Goal: Task Accomplishment & Management: Use online tool/utility

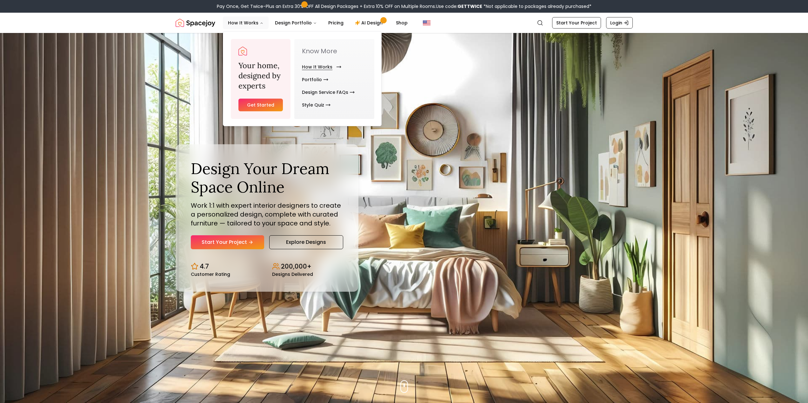
click at [311, 65] on link "How It Works" at bounding box center [320, 67] width 37 height 13
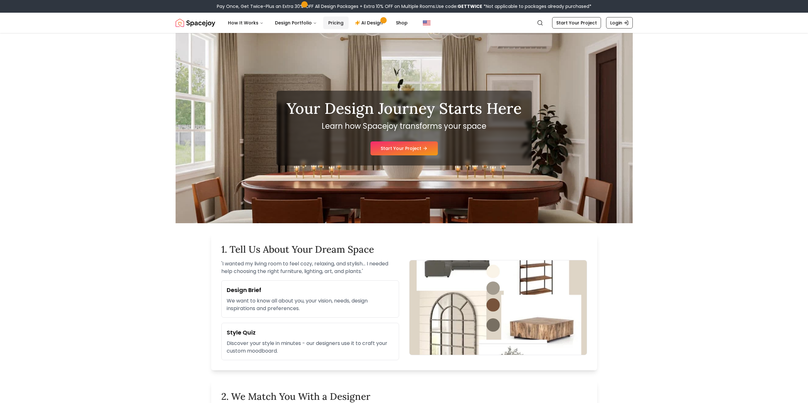
click at [333, 20] on link "Pricing" at bounding box center [335, 23] width 25 height 13
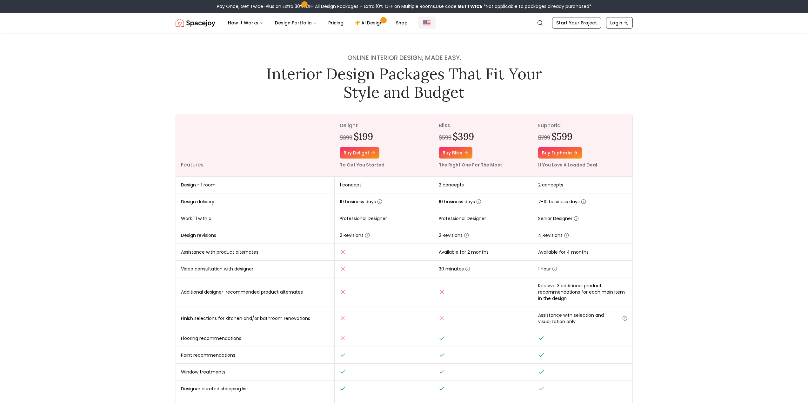
click at [425, 22] on img "Global" at bounding box center [427, 23] width 8 height 8
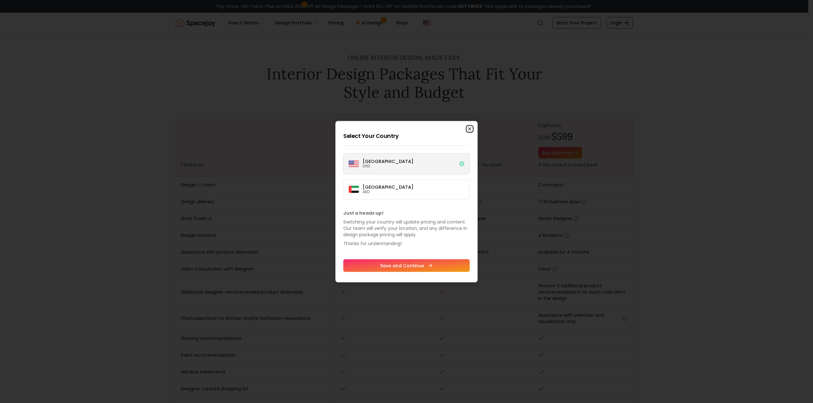
click at [469, 129] on icon "button" at bounding box center [469, 129] width 3 height 3
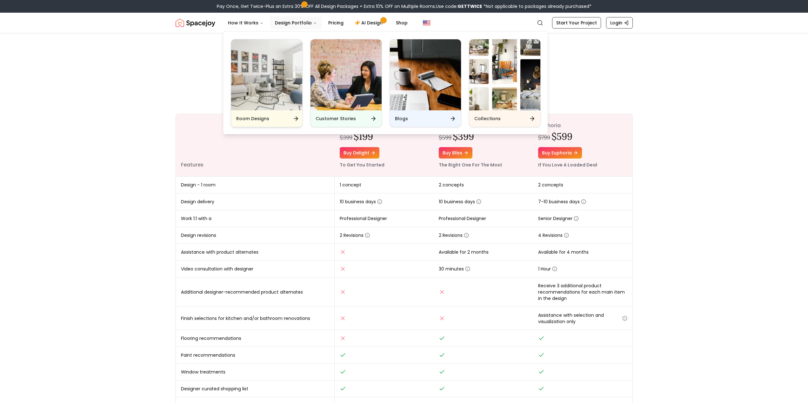
click at [267, 91] on img "Main" at bounding box center [266, 74] width 71 height 71
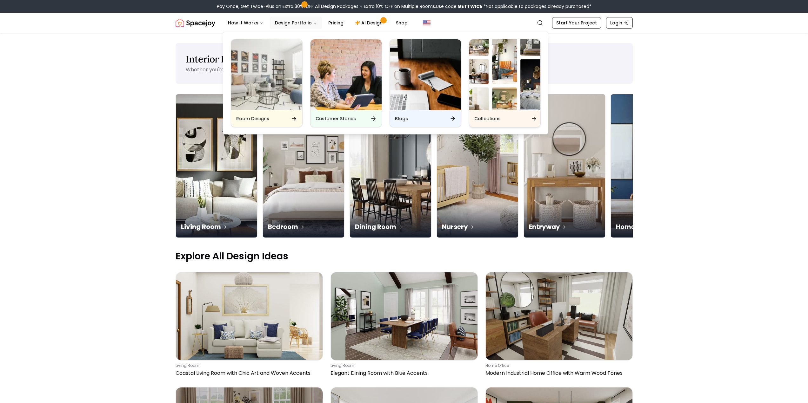
click at [502, 74] on img "Main" at bounding box center [504, 74] width 71 height 71
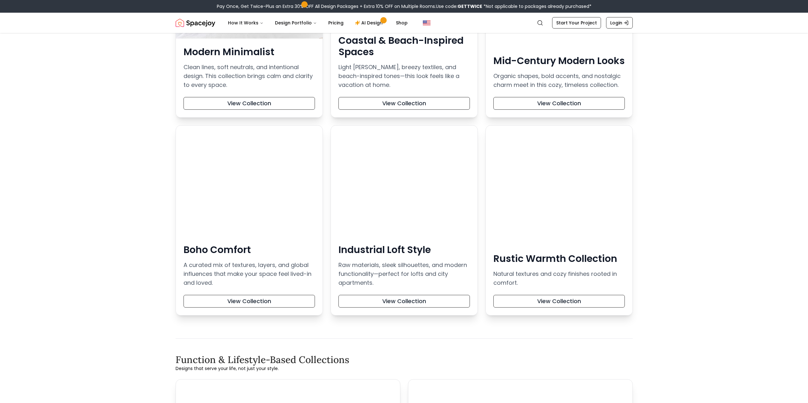
scroll to position [190, 0]
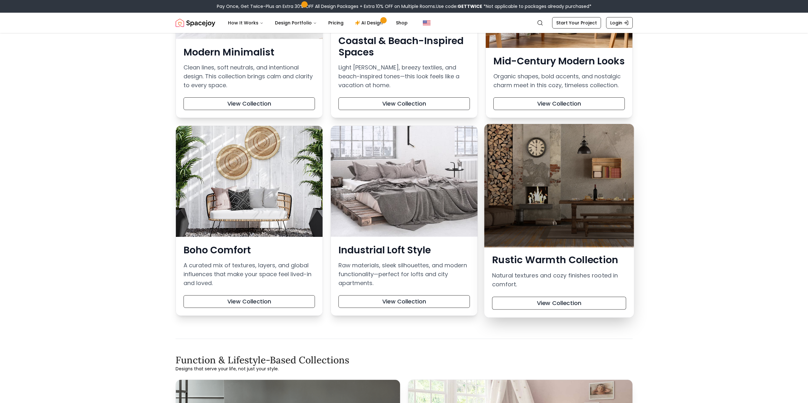
click at [577, 177] on div at bounding box center [559, 185] width 150 height 123
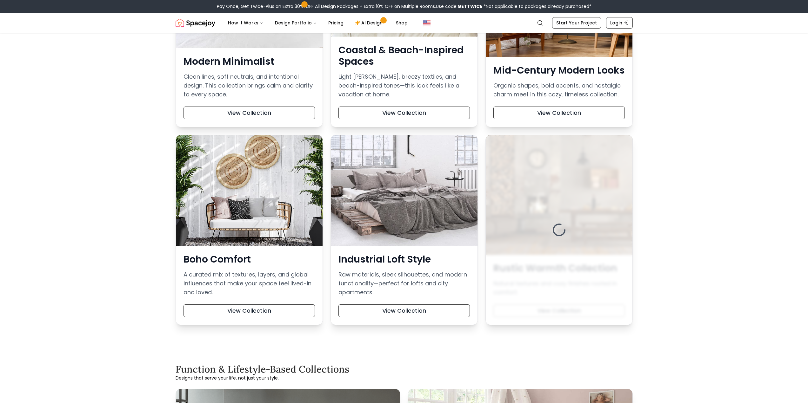
scroll to position [159, 0]
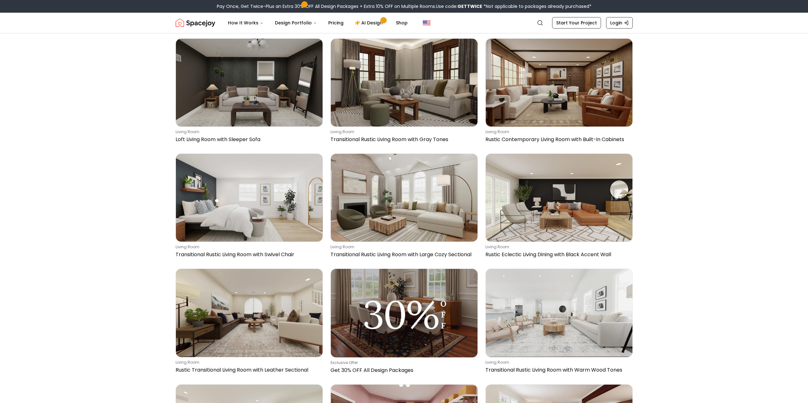
scroll to position [413, 0]
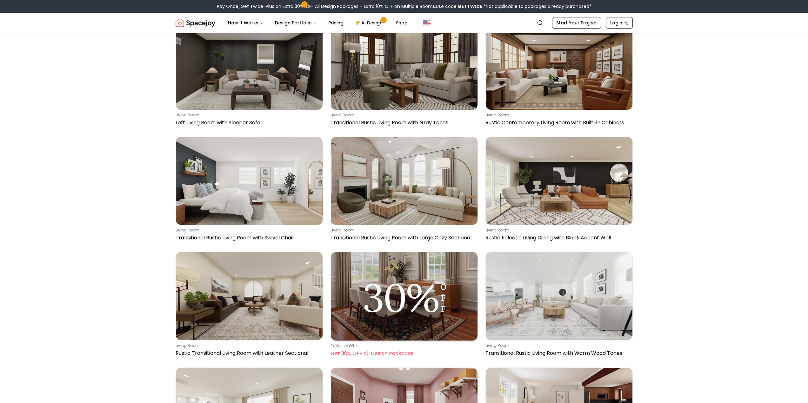
click at [455, 284] on img at bounding box center [404, 296] width 147 height 88
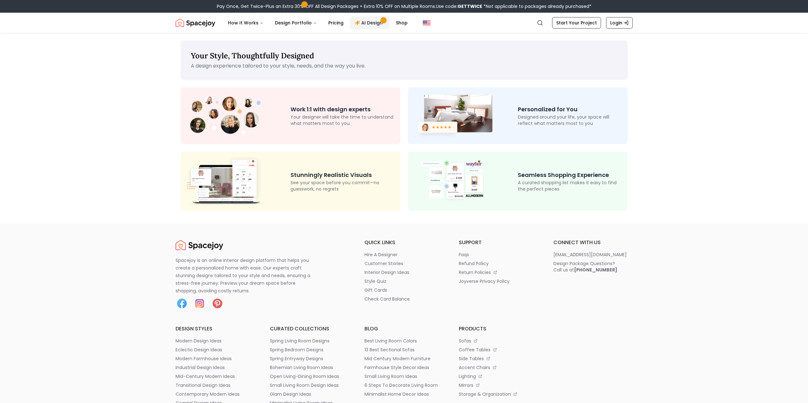
click at [366, 21] on link "AI Design" at bounding box center [370, 23] width 40 height 13
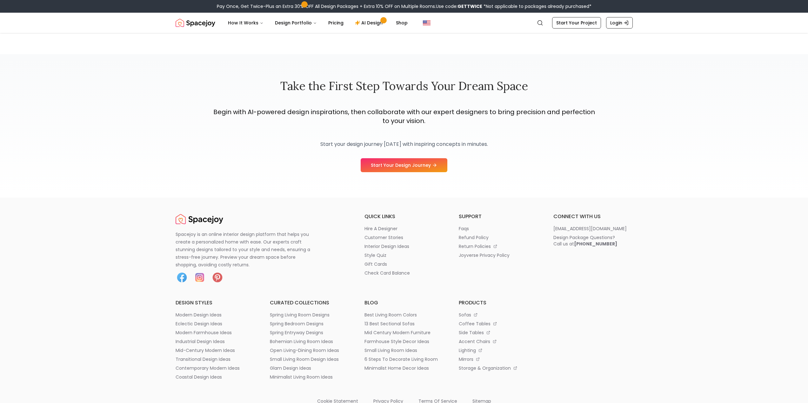
scroll to position [920, 0]
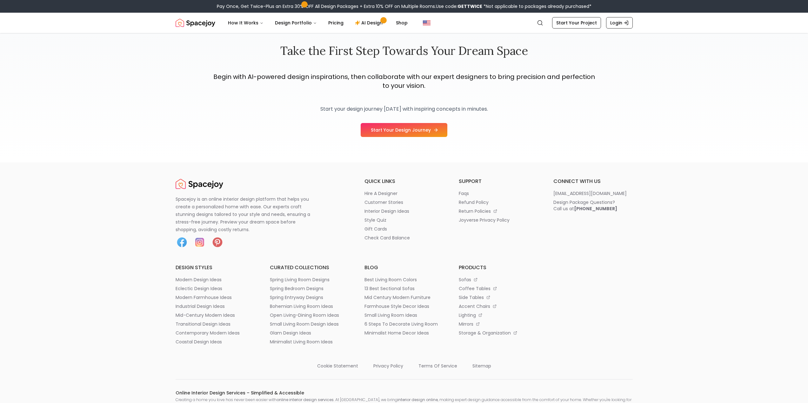
click at [393, 131] on link "Start Your Design Journey" at bounding box center [404, 130] width 87 height 14
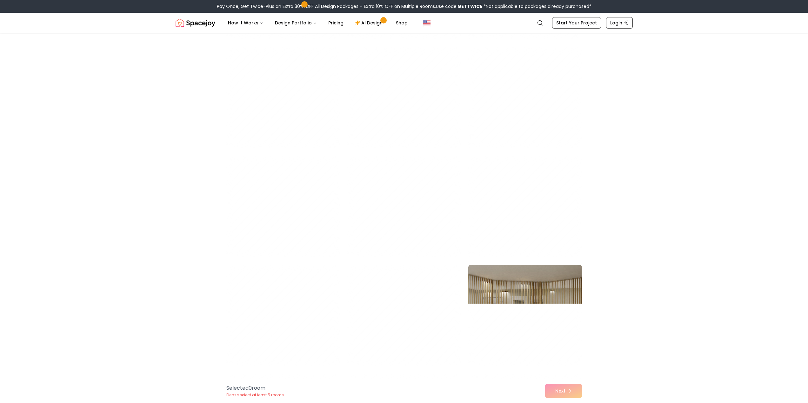
scroll to position [1016, 0]
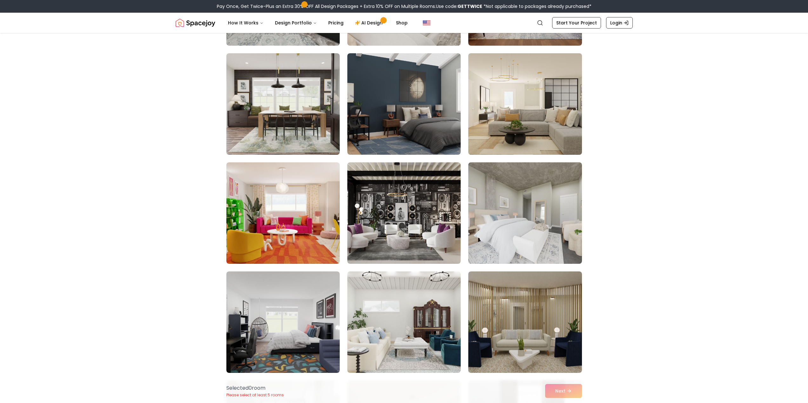
click at [521, 85] on img at bounding box center [524, 104] width 119 height 107
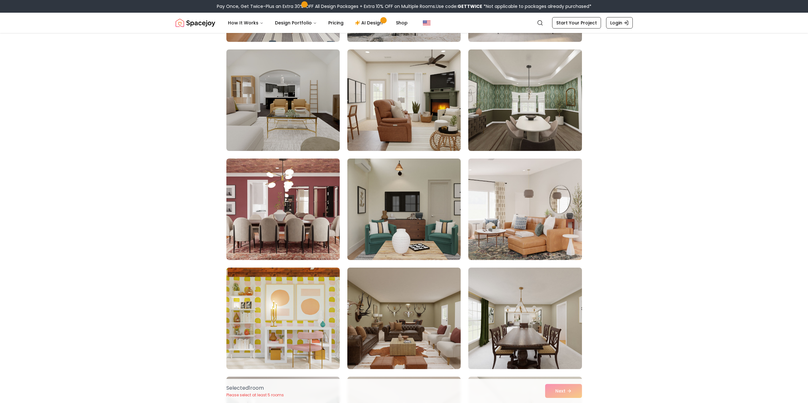
scroll to position [349, 0]
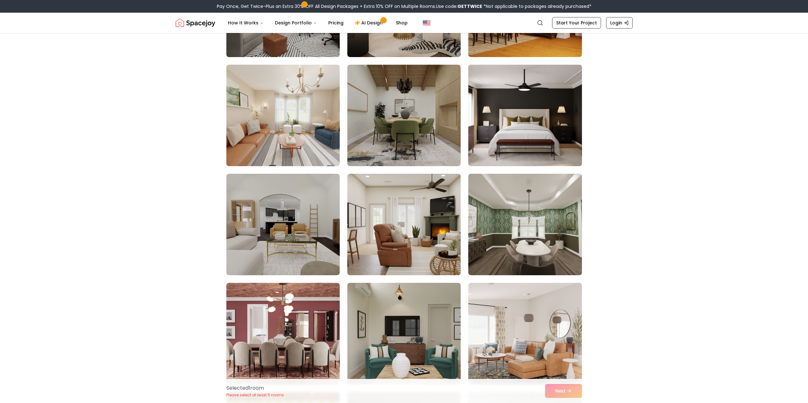
click at [519, 122] on img at bounding box center [524, 115] width 119 height 107
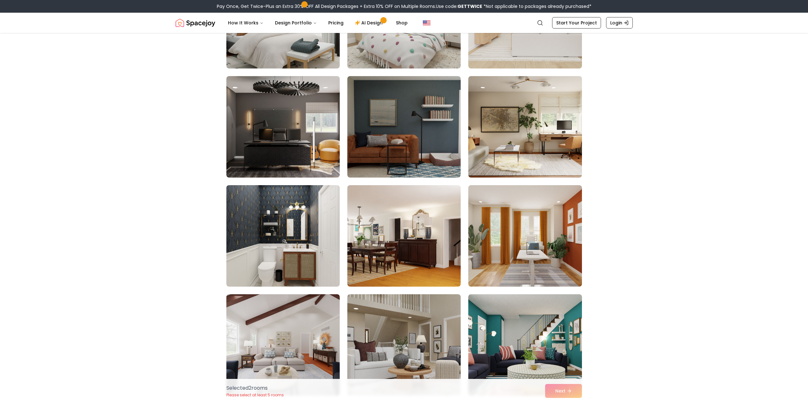
scroll to position [2444, 0]
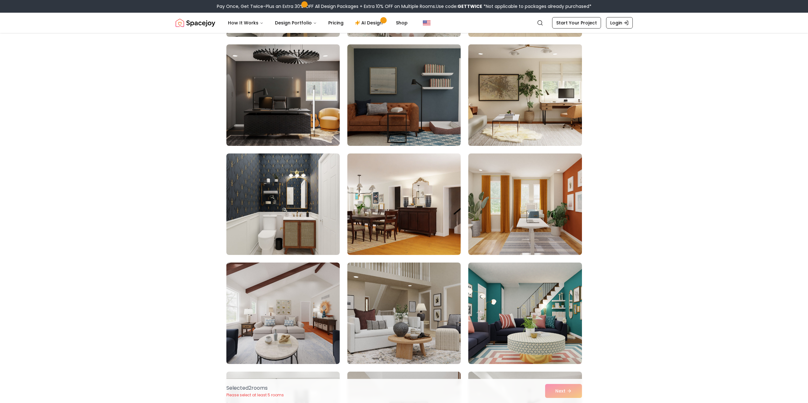
click at [501, 109] on img at bounding box center [524, 95] width 119 height 107
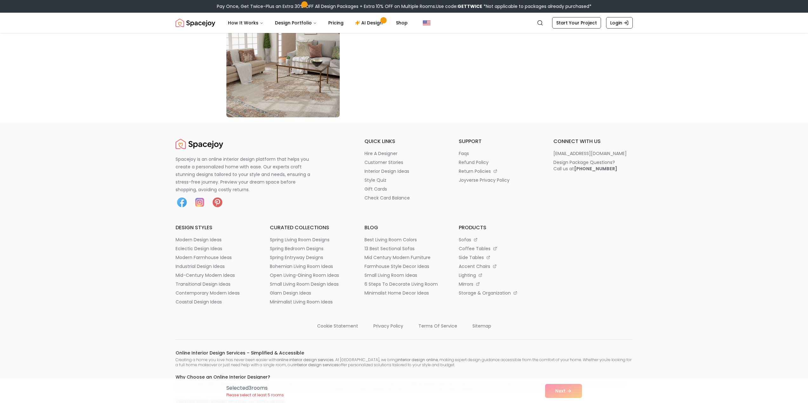
scroll to position [3682, 0]
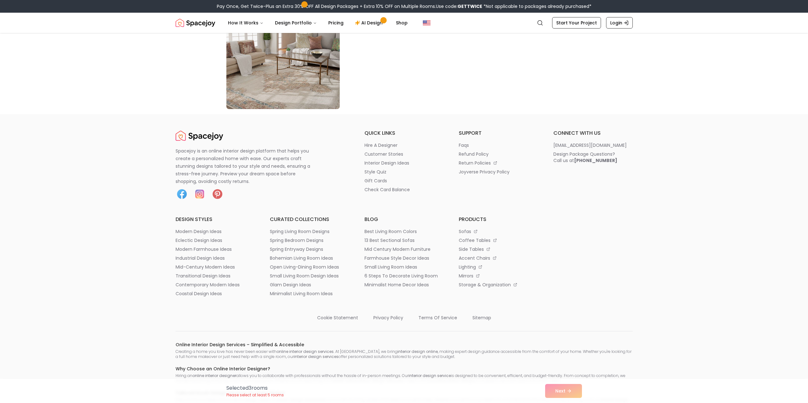
click at [556, 390] on div "Selected 3 room s Please select at least 5 rooms Next" at bounding box center [404, 391] width 366 height 24
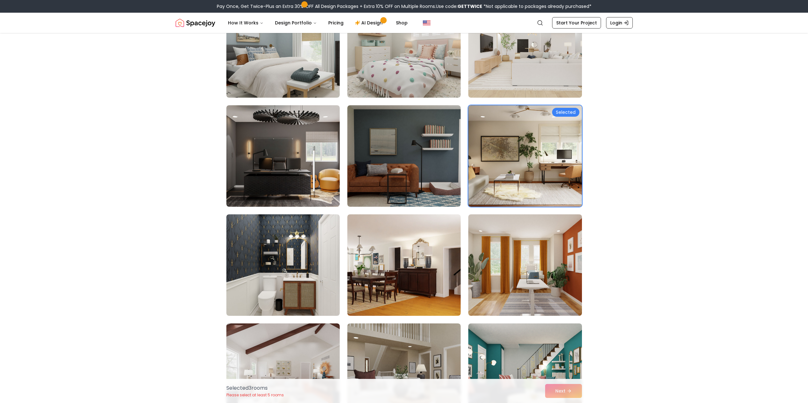
scroll to position [2381, 0]
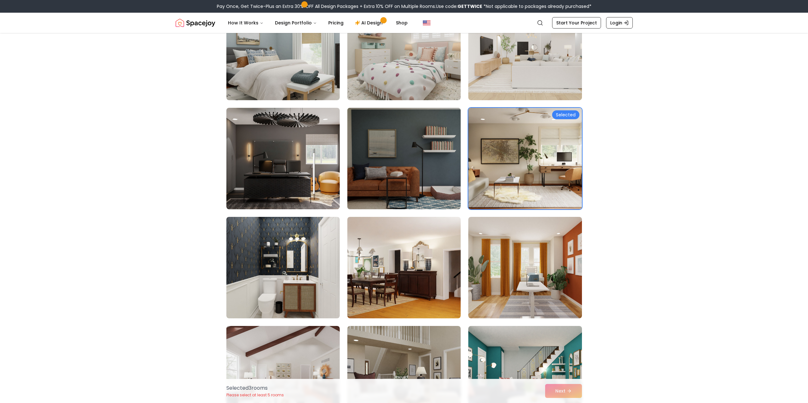
drag, startPoint x: 422, startPoint y: 171, endPoint x: 417, endPoint y: 169, distance: 5.6
click at [422, 171] on img at bounding box center [403, 158] width 119 height 107
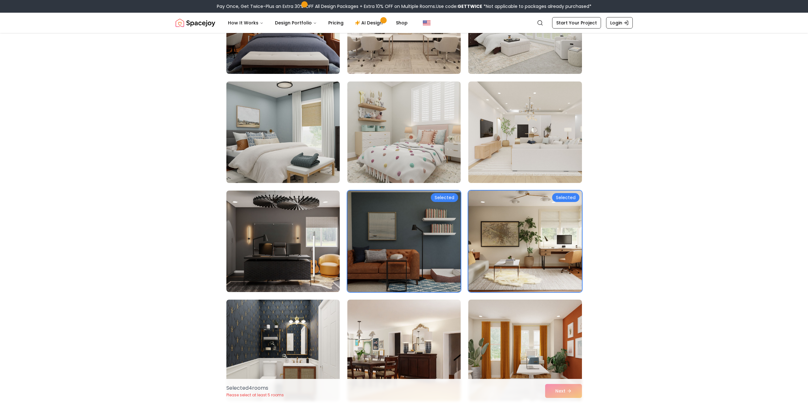
scroll to position [2285, 0]
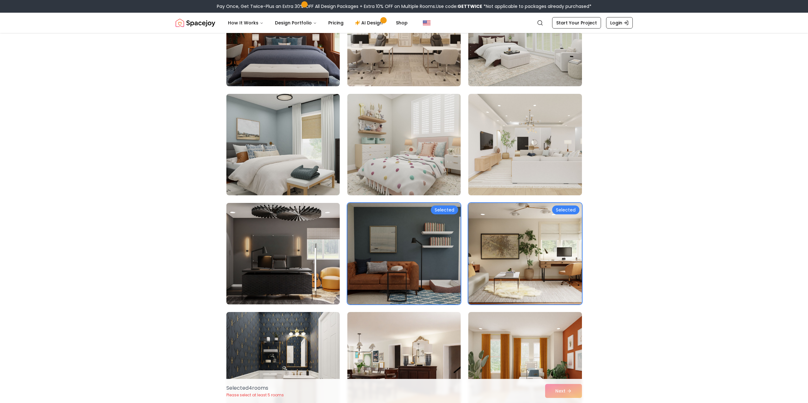
click at [297, 244] on img at bounding box center [282, 254] width 119 height 107
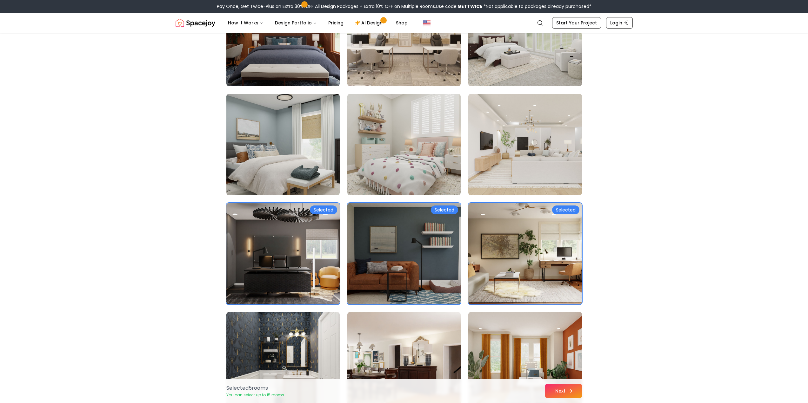
click at [568, 389] on icon at bounding box center [570, 391] width 5 height 5
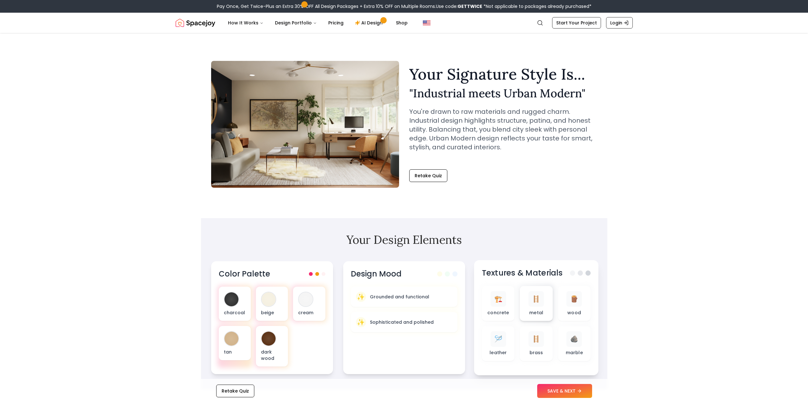
click at [545, 310] on div "🪜 metal" at bounding box center [536, 303] width 23 height 25
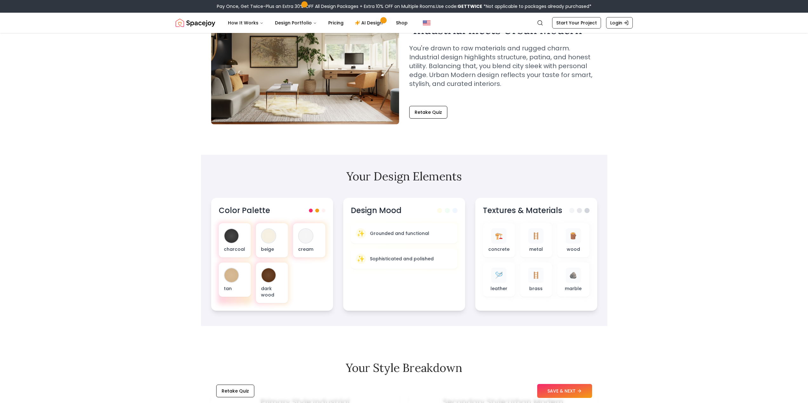
drag, startPoint x: 540, startPoint y: 281, endPoint x: 660, endPoint y: 346, distance: 136.1
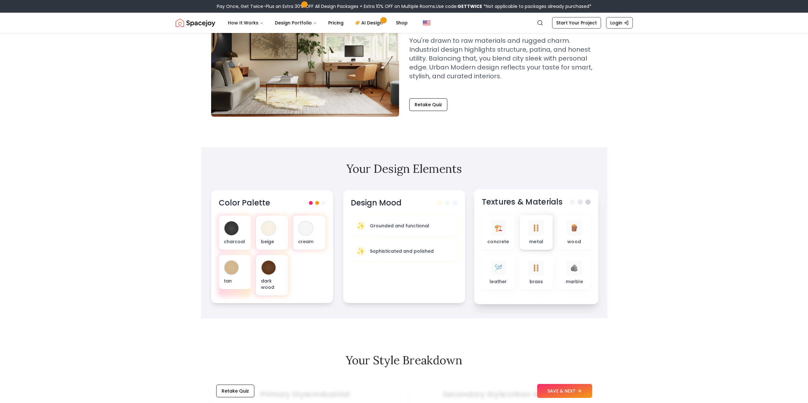
scroll to position [0, 0]
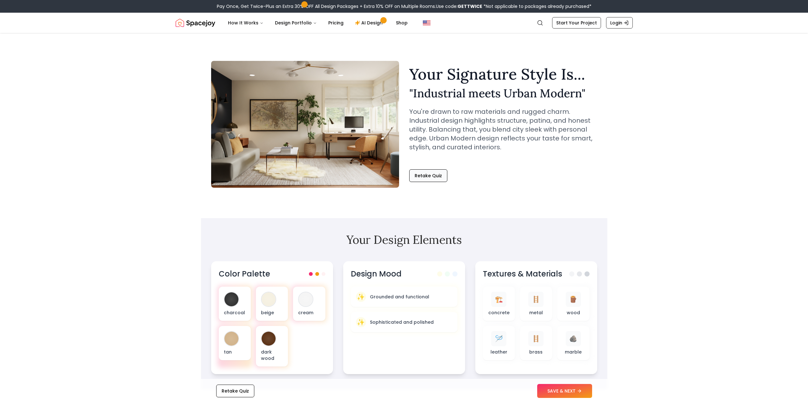
click at [421, 177] on button "Retake Quiz" at bounding box center [428, 175] width 38 height 13
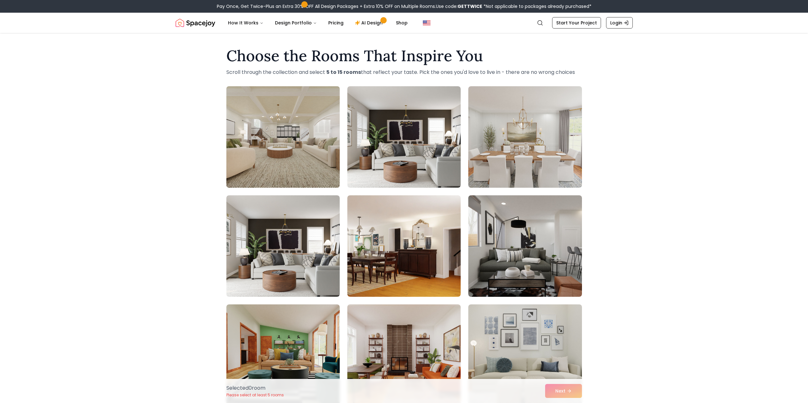
click at [304, 170] on img at bounding box center [282, 137] width 119 height 107
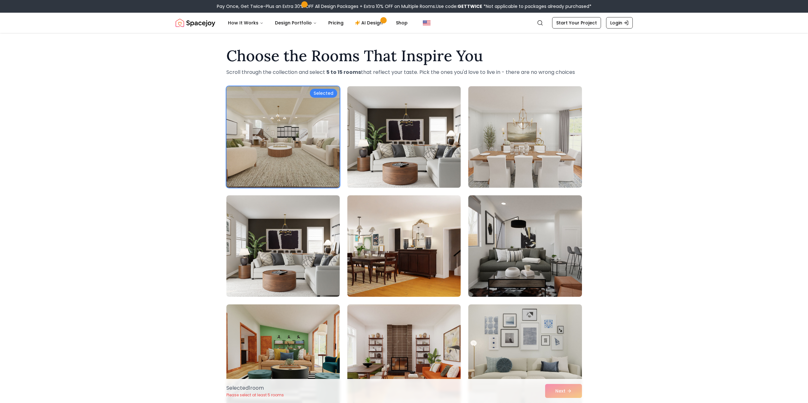
click at [438, 143] on img at bounding box center [403, 137] width 119 height 107
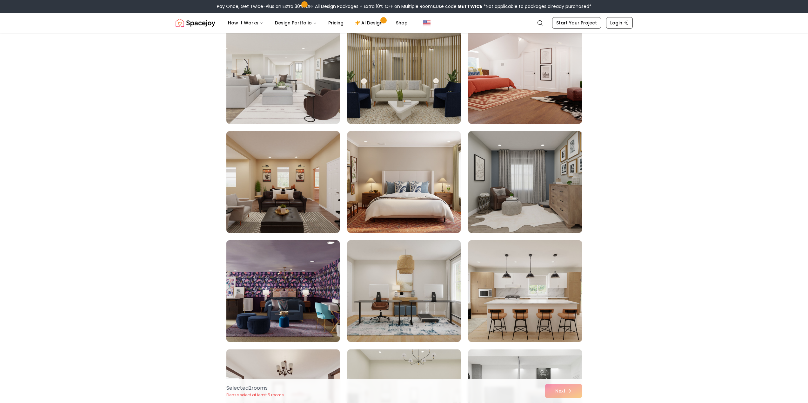
scroll to position [635, 0]
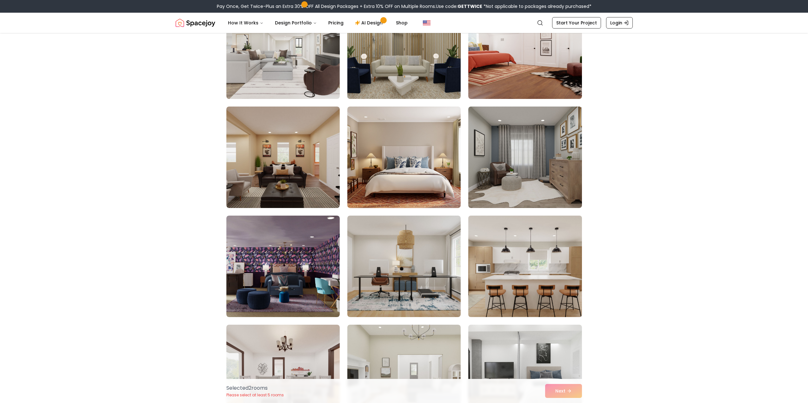
click at [559, 274] on img at bounding box center [524, 266] width 119 height 107
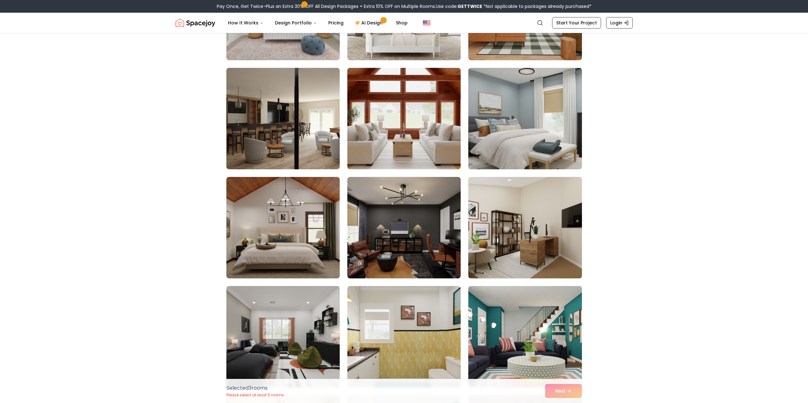
scroll to position [2761, 0]
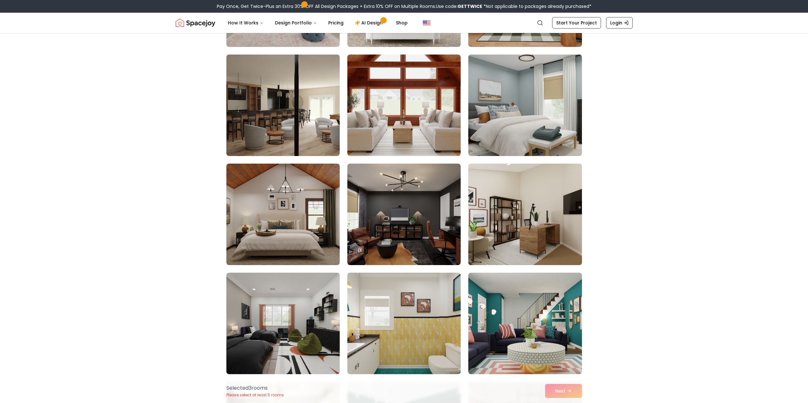
click at [552, 240] on img at bounding box center [524, 214] width 119 height 107
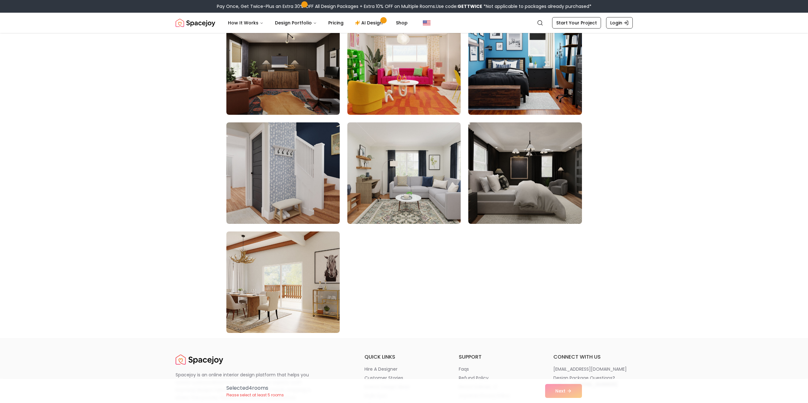
scroll to position [3428, 0]
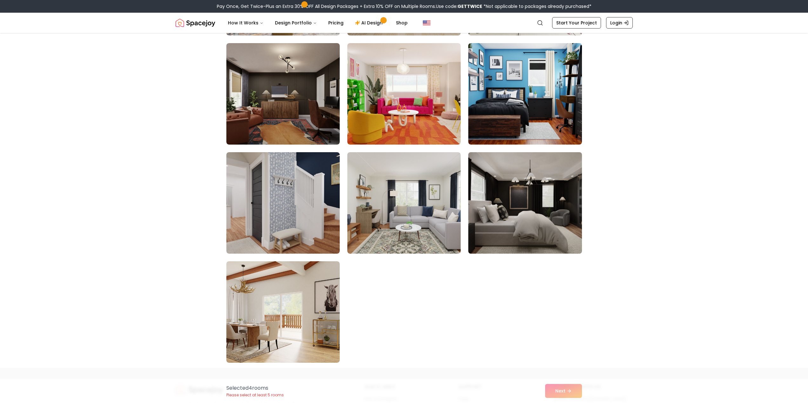
click at [545, 229] on img at bounding box center [524, 203] width 119 height 107
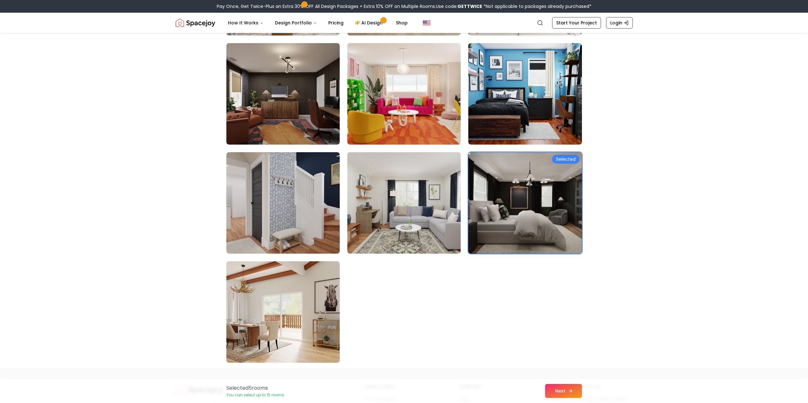
click at [573, 388] on button "Next" at bounding box center [563, 391] width 37 height 14
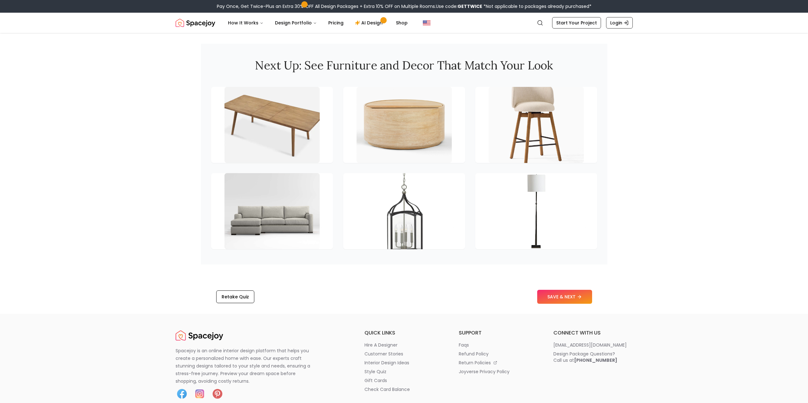
scroll to position [857, 0]
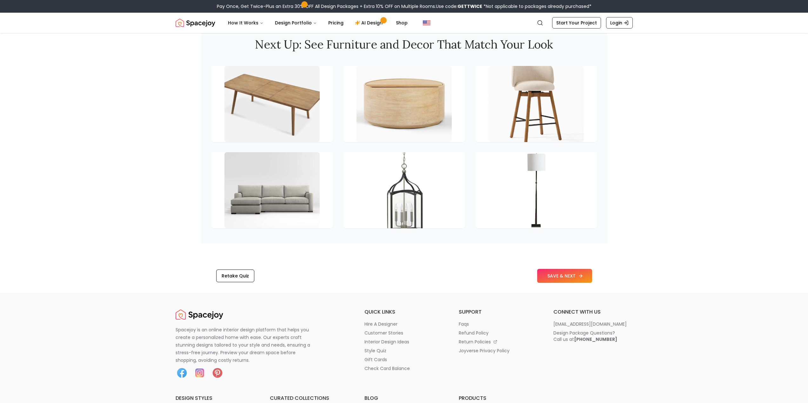
click at [571, 283] on button "SAVE & NEXT" at bounding box center [564, 276] width 55 height 14
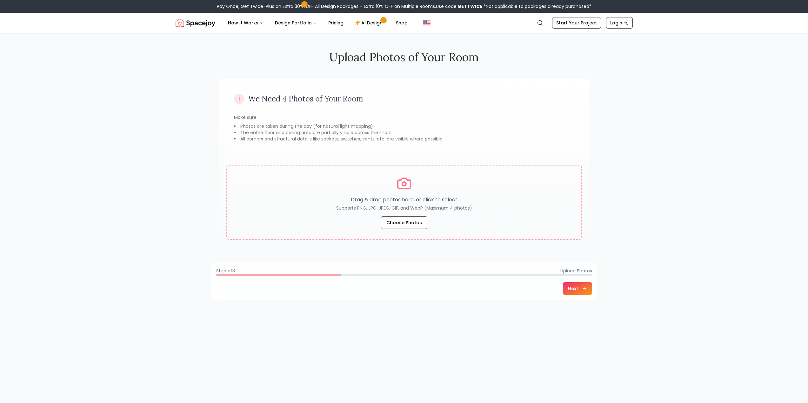
click at [728, 186] on div "Upload Photos of Your Room 1 We Need 4 Photos of Your Room Make sure: Photos ar…" at bounding box center [404, 234] width 808 height 403
click at [304, 22] on button "Design Portfolio" at bounding box center [296, 23] width 52 height 13
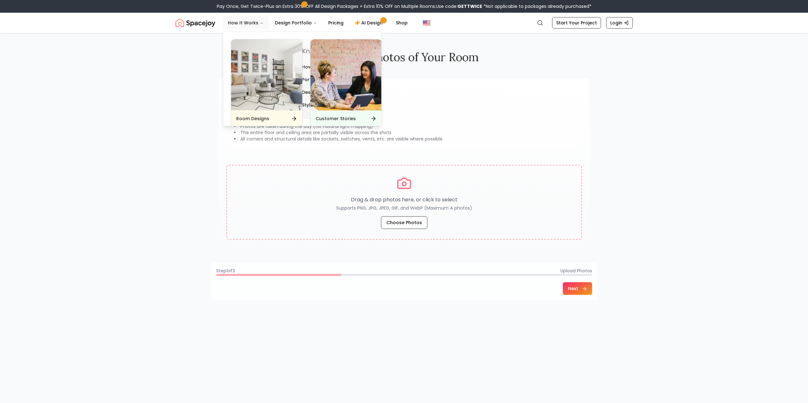
click at [260, 24] on icon "Main" at bounding box center [262, 23] width 4 height 4
